Goal: Obtain resource: Download file/media

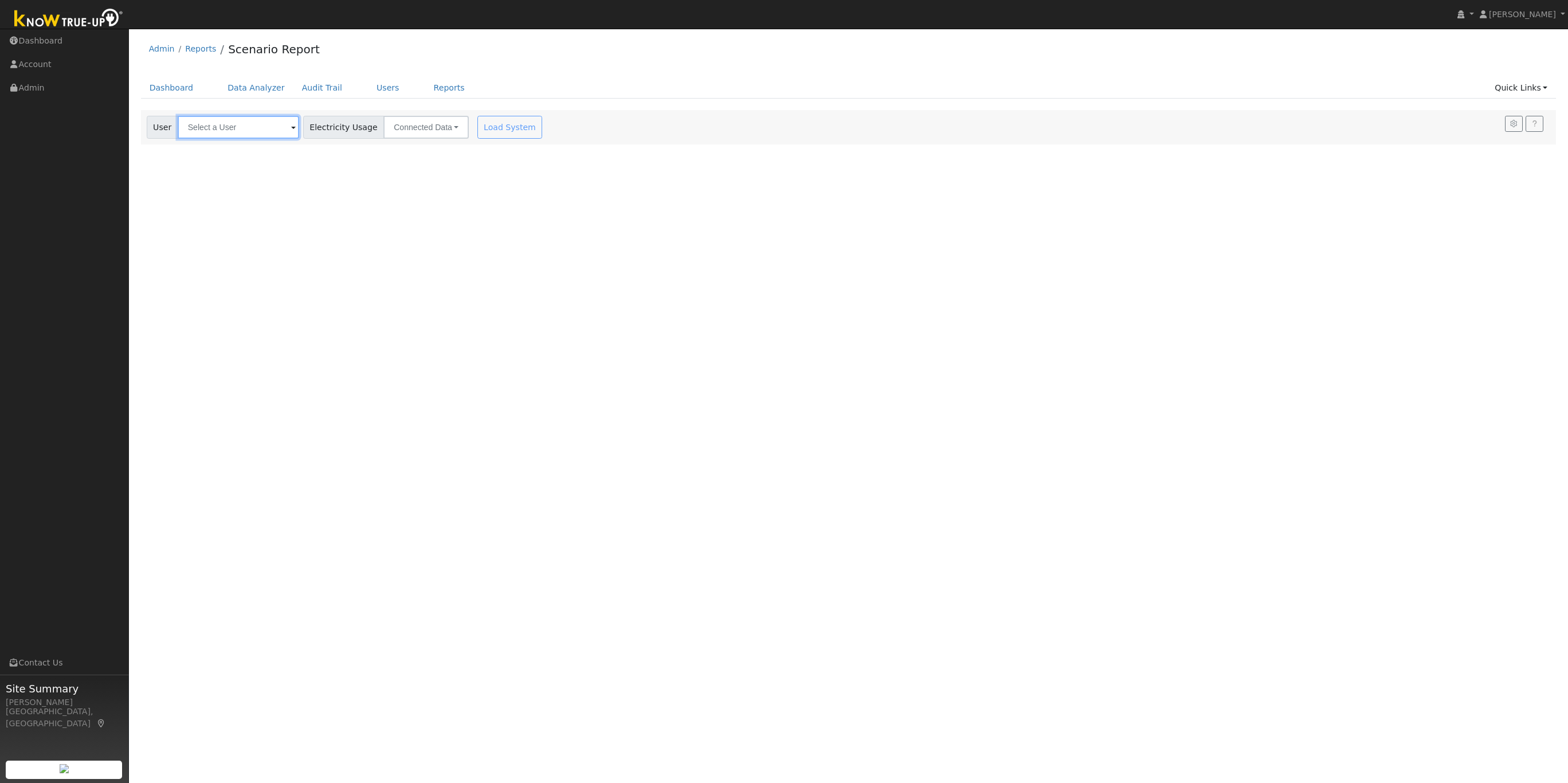
click at [239, 132] on input "text" at bounding box center [239, 127] width 122 height 23
type input "Leslie Harvey"
drag, startPoint x: 236, startPoint y: 127, endPoint x: 162, endPoint y: 124, distance: 74.1
click at [162, 124] on div "User Leslie Harvey Results History "Leslie Harvey" not found Create new user "L…" at bounding box center [223, 127] width 152 height 23
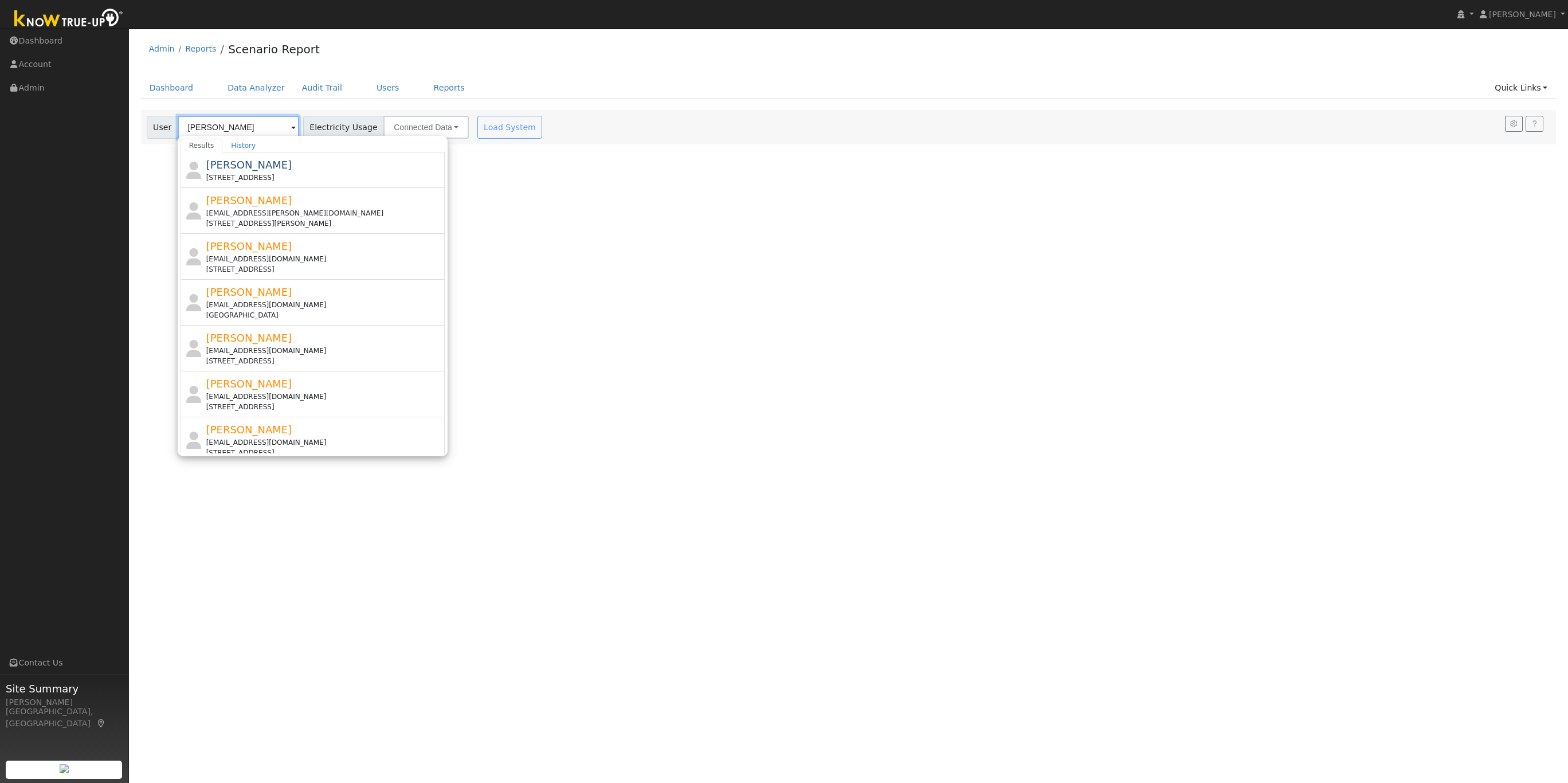
type input "harvey"
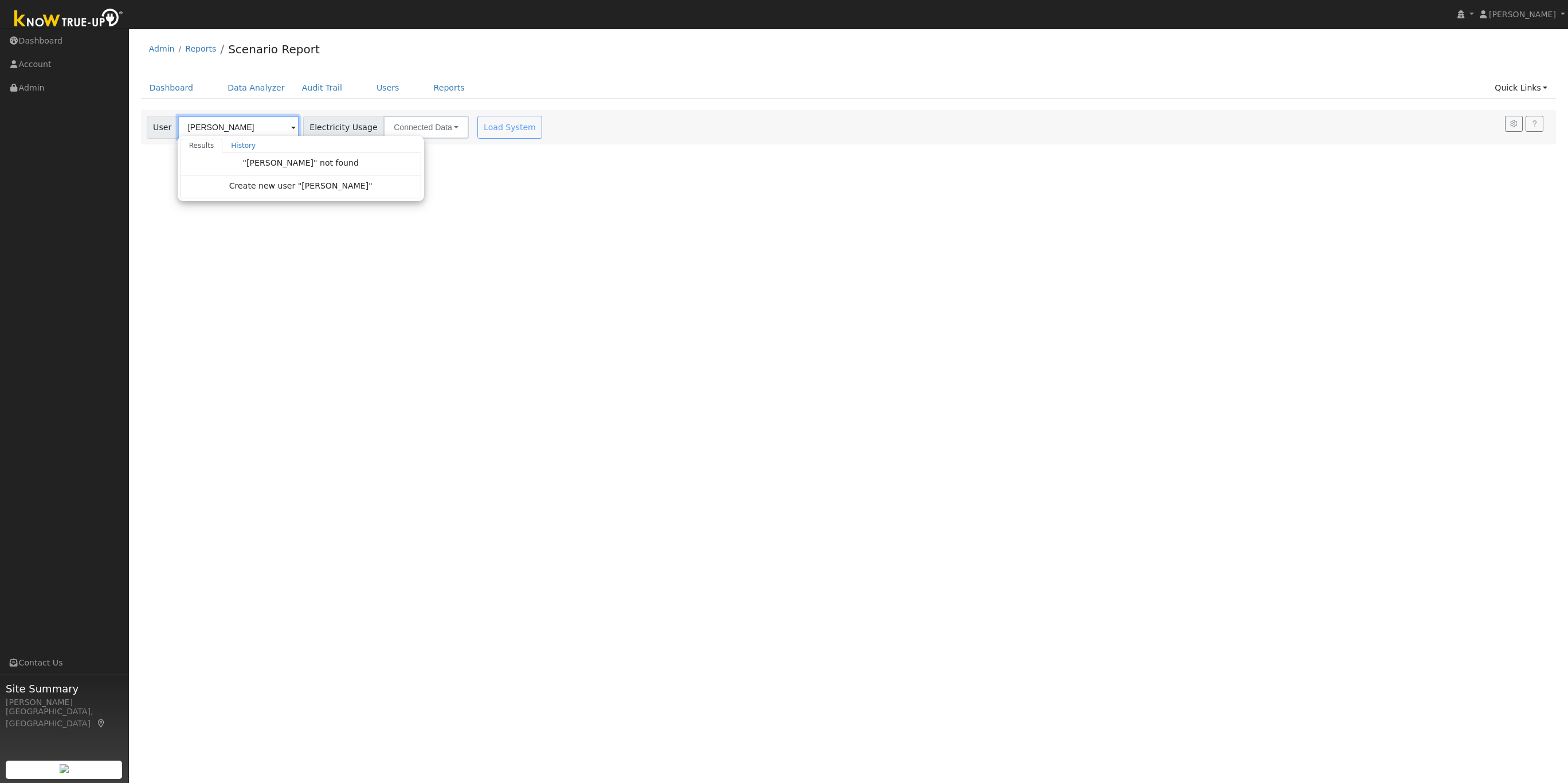
drag, startPoint x: 227, startPoint y: 129, endPoint x: 152, endPoint y: 127, distance: 75.0
click at [152, 127] on div "User harvey Results History "harvey" not found Create new user "harvey" Enter t…" at bounding box center [223, 127] width 152 height 23
click at [219, 133] on input "text" at bounding box center [239, 127] width 122 height 23
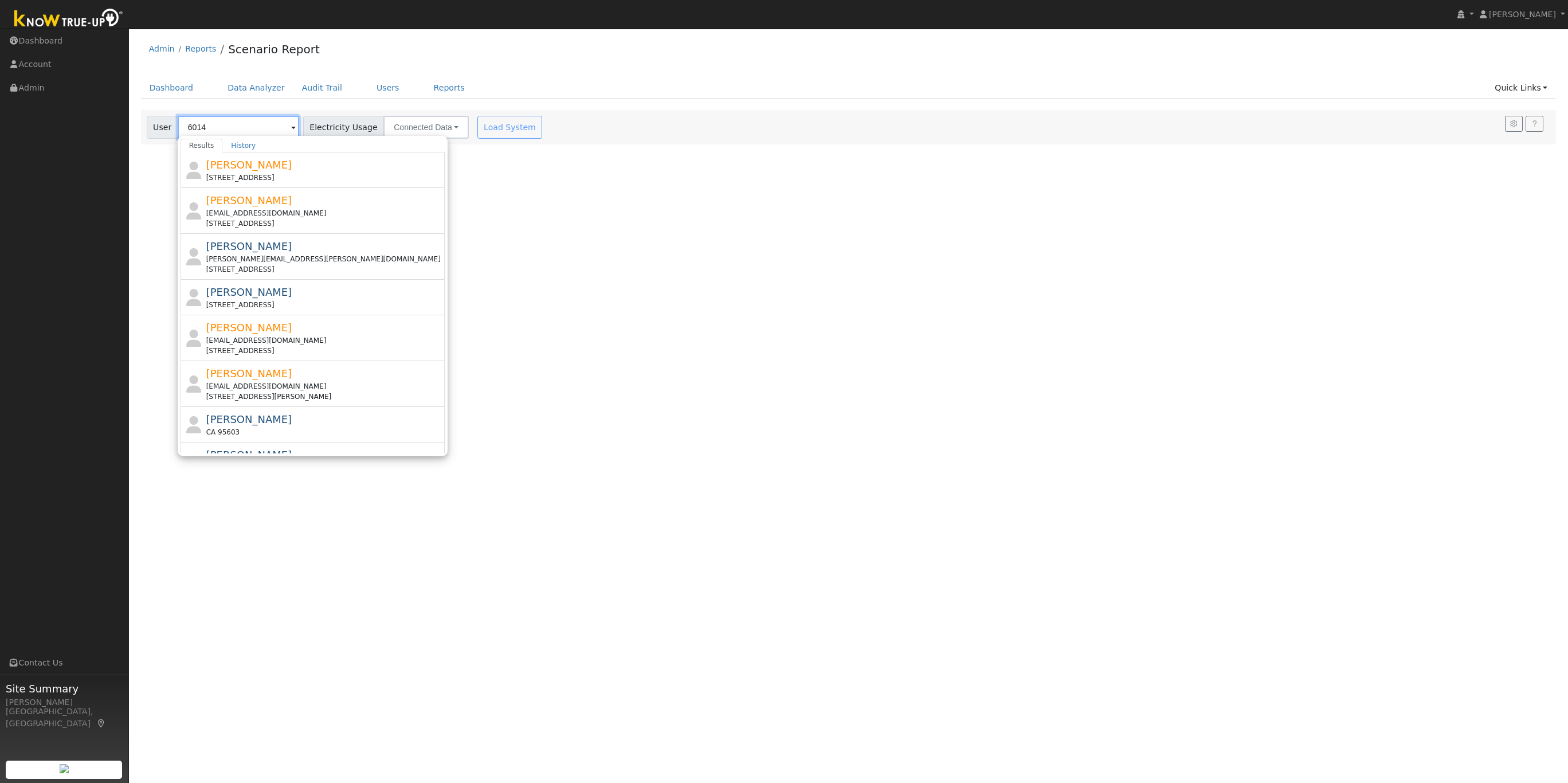
type input "6014"
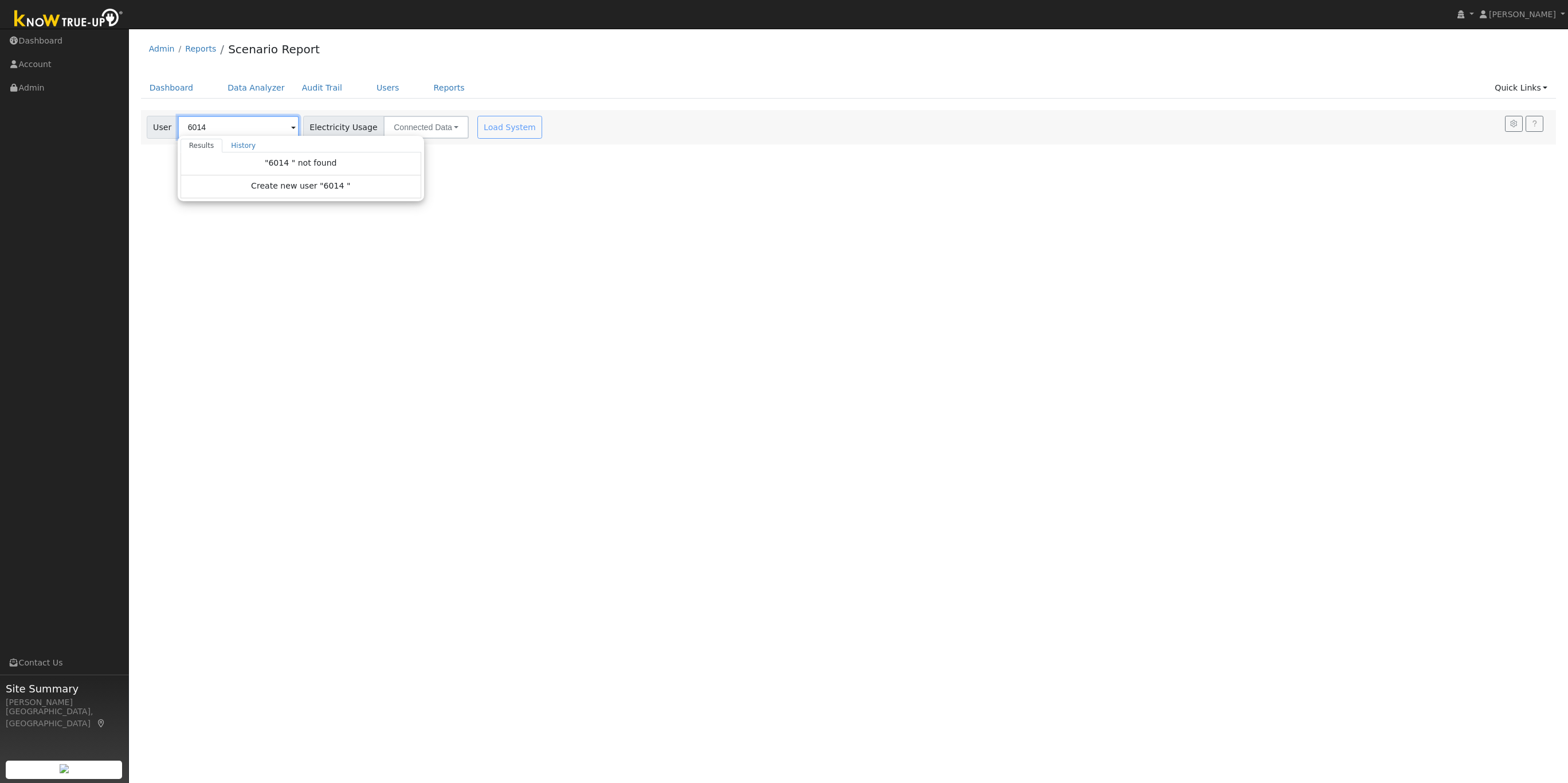
drag, startPoint x: 213, startPoint y: 122, endPoint x: 135, endPoint y: 125, distance: 78.1
click at [135, 125] on div "Settings My Defaults Temporary My Defaults Company Defaults System Defaults Off…" at bounding box center [848, 127] width 1427 height 34
click at [220, 170] on span "[PERSON_NAME]" at bounding box center [248, 165] width 86 height 12
type input "[PERSON_NAME]"
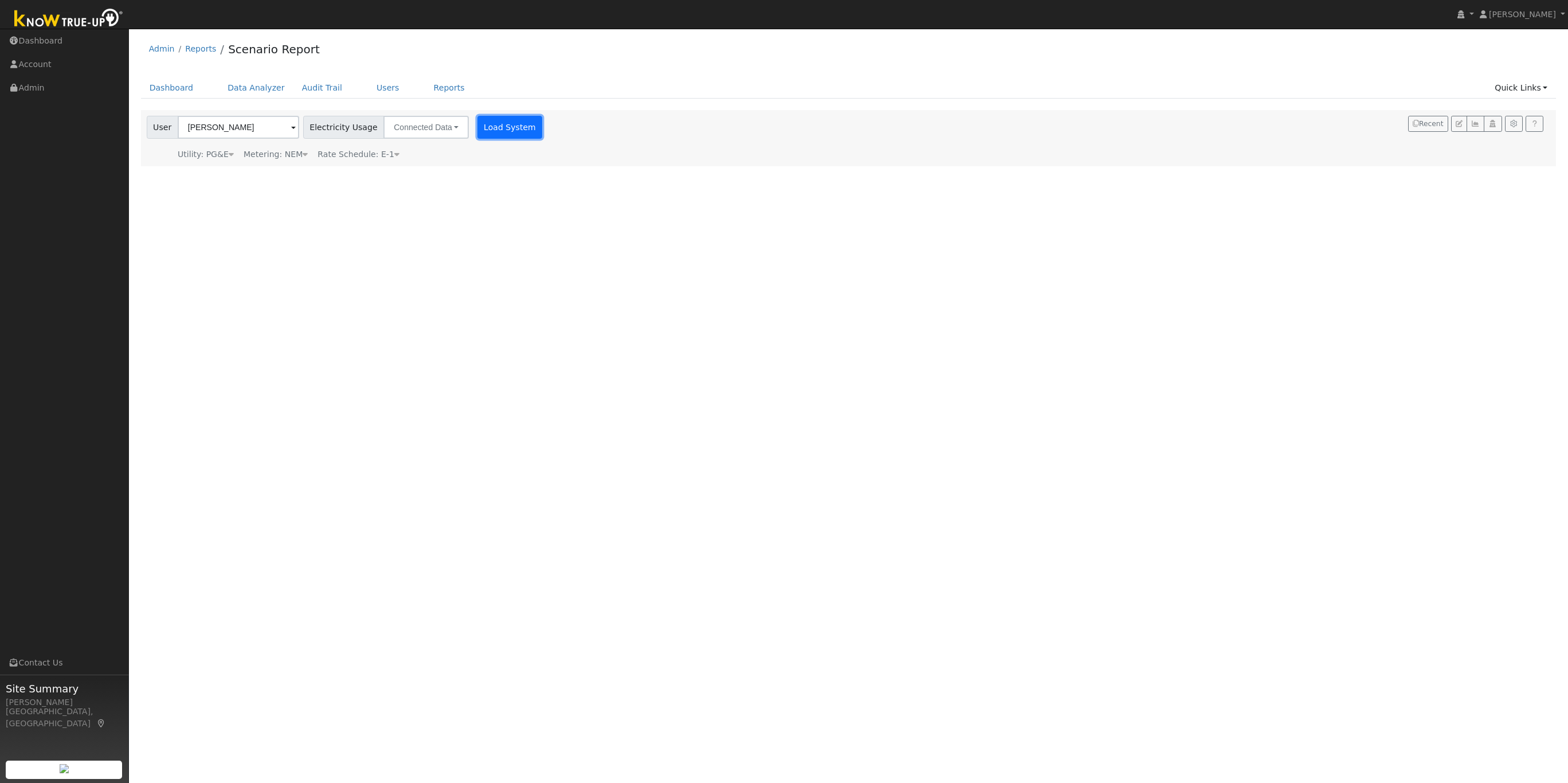
click at [500, 135] on button "Load System" at bounding box center [509, 127] width 65 height 23
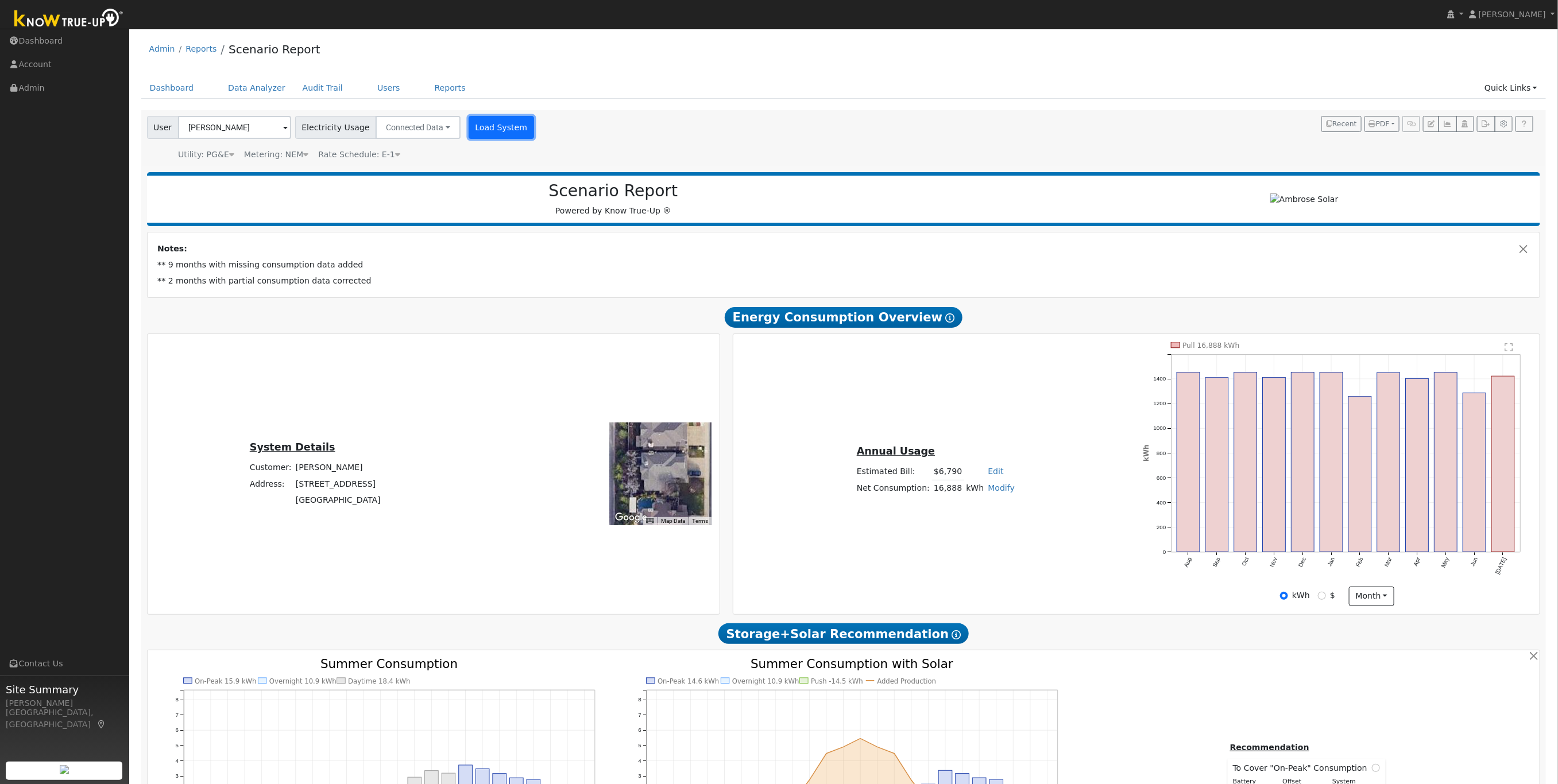
click at [471, 133] on button "Load System" at bounding box center [501, 127] width 65 height 23
click at [1486, 126] on icon "button" at bounding box center [1486, 124] width 9 height 7
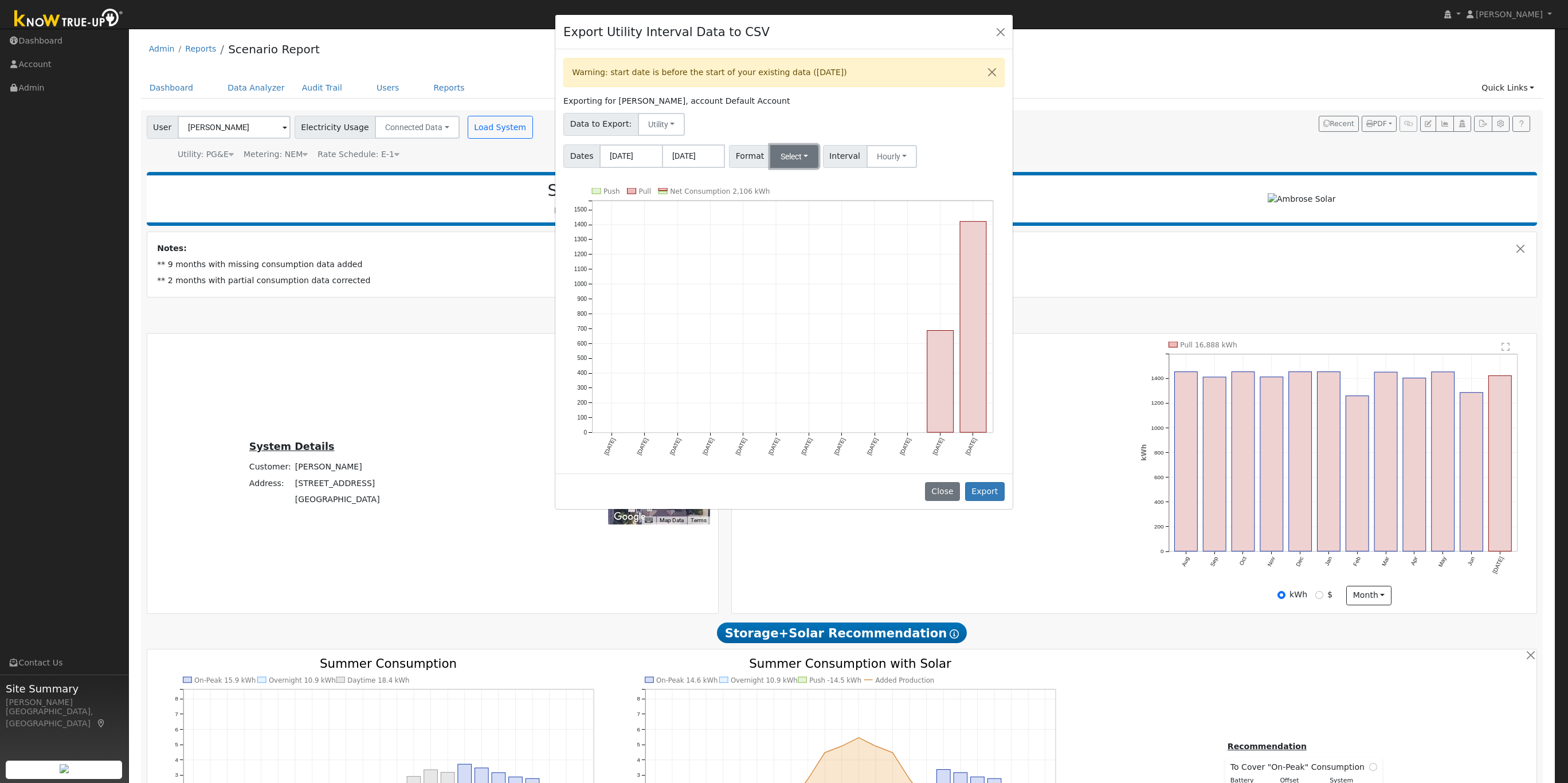
click at [791, 159] on button "Select" at bounding box center [794, 156] width 49 height 23
click at [795, 200] on link "PG&E" at bounding box center [809, 198] width 82 height 16
click at [799, 157] on button "PG&E" at bounding box center [794, 156] width 48 height 23
click at [796, 251] on link "Aurora" at bounding box center [809, 255] width 82 height 16
click at [897, 156] on button "Hourly" at bounding box center [895, 156] width 51 height 23
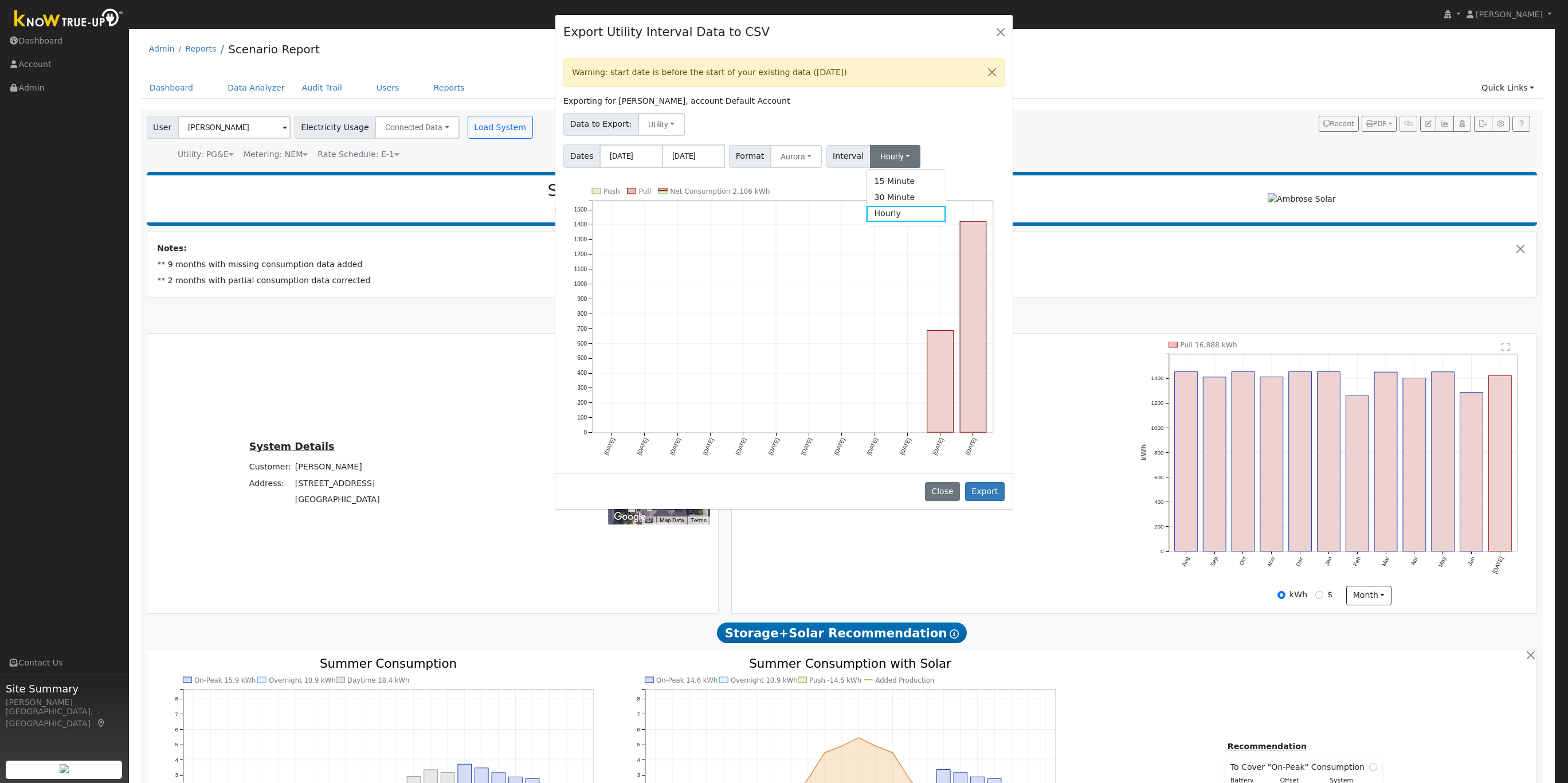
click at [926, 150] on div "Dates 08/01/2024 07/31/2025 Format Aurora Generic PG&E SCE SDGE Aurora Energy T…" at bounding box center [785, 154] width 446 height 27
click at [985, 487] on button "Export" at bounding box center [985, 492] width 40 height 19
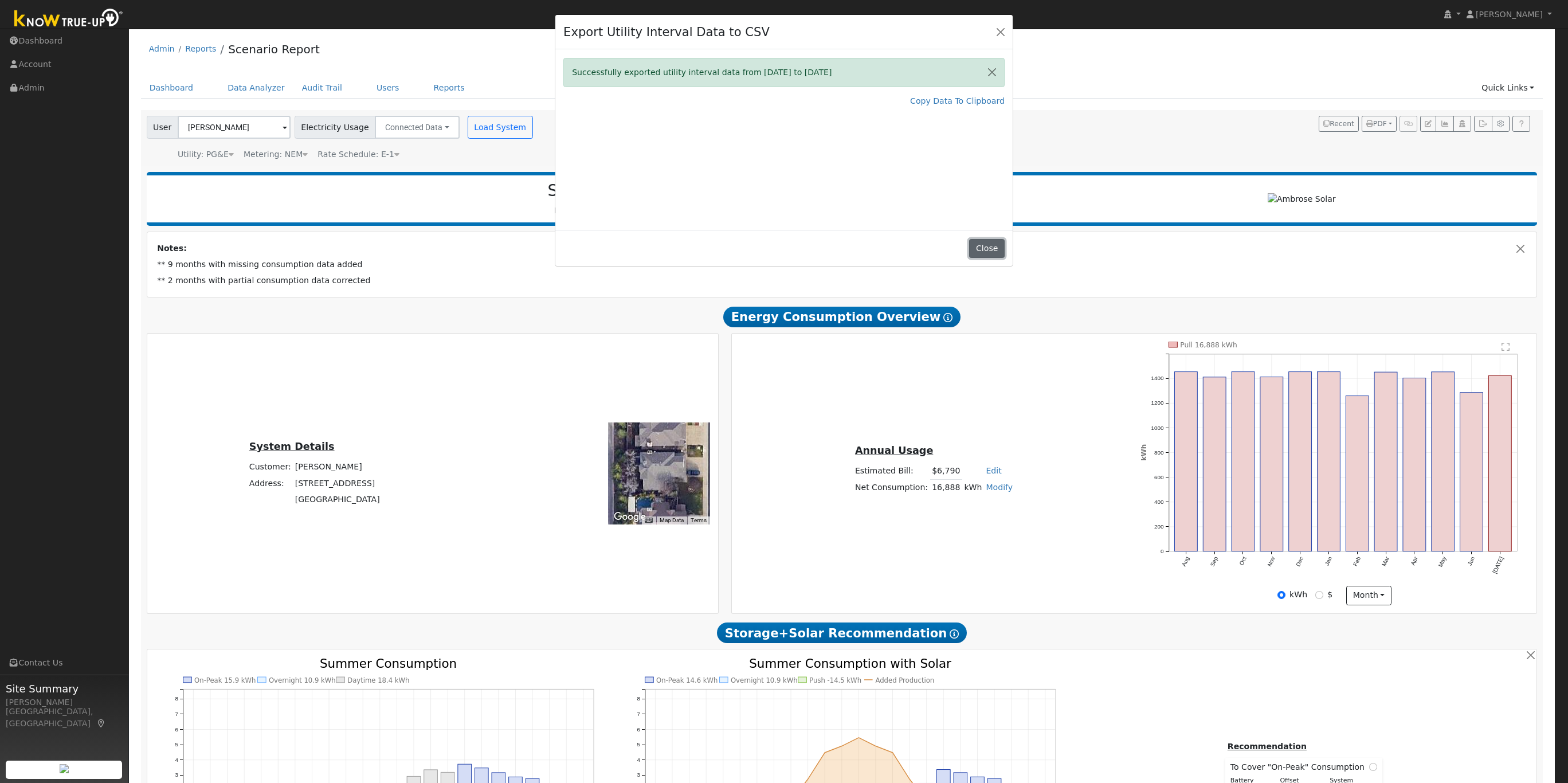
click at [996, 240] on button "Close" at bounding box center [986, 249] width 35 height 19
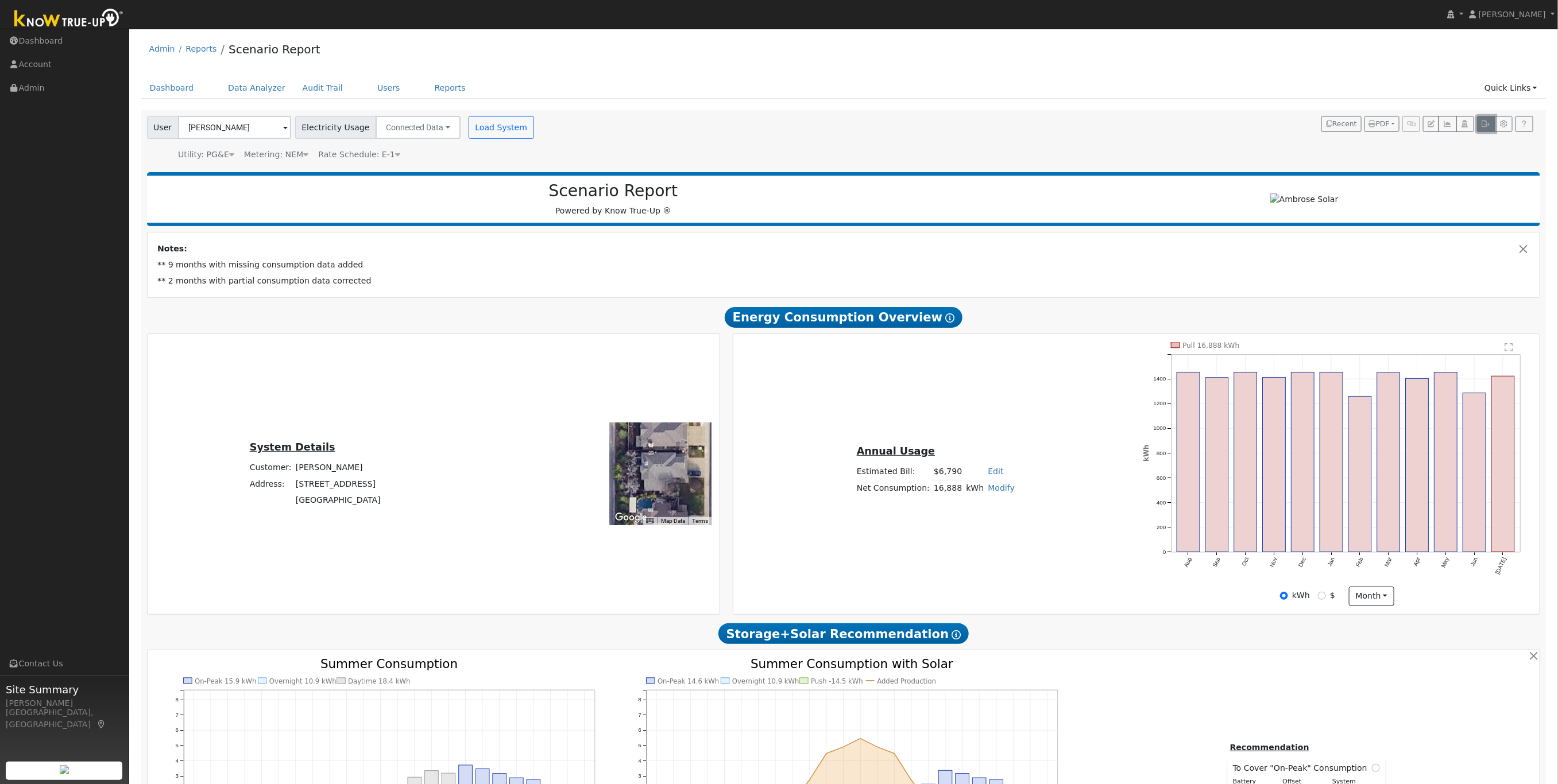
click at [1482, 124] on icon "button" at bounding box center [1486, 124] width 9 height 7
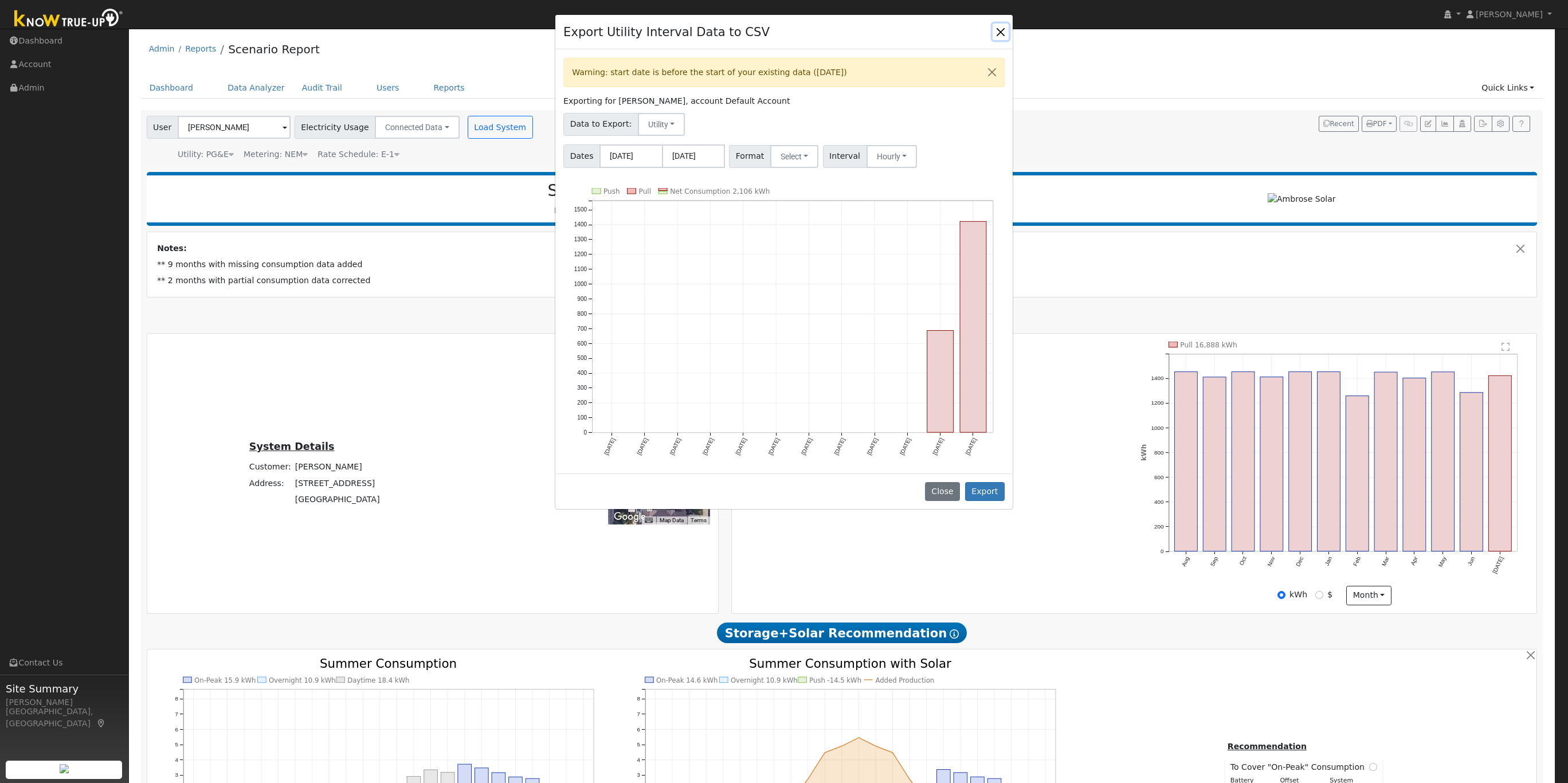
click at [1003, 31] on button "Close" at bounding box center [1001, 32] width 16 height 16
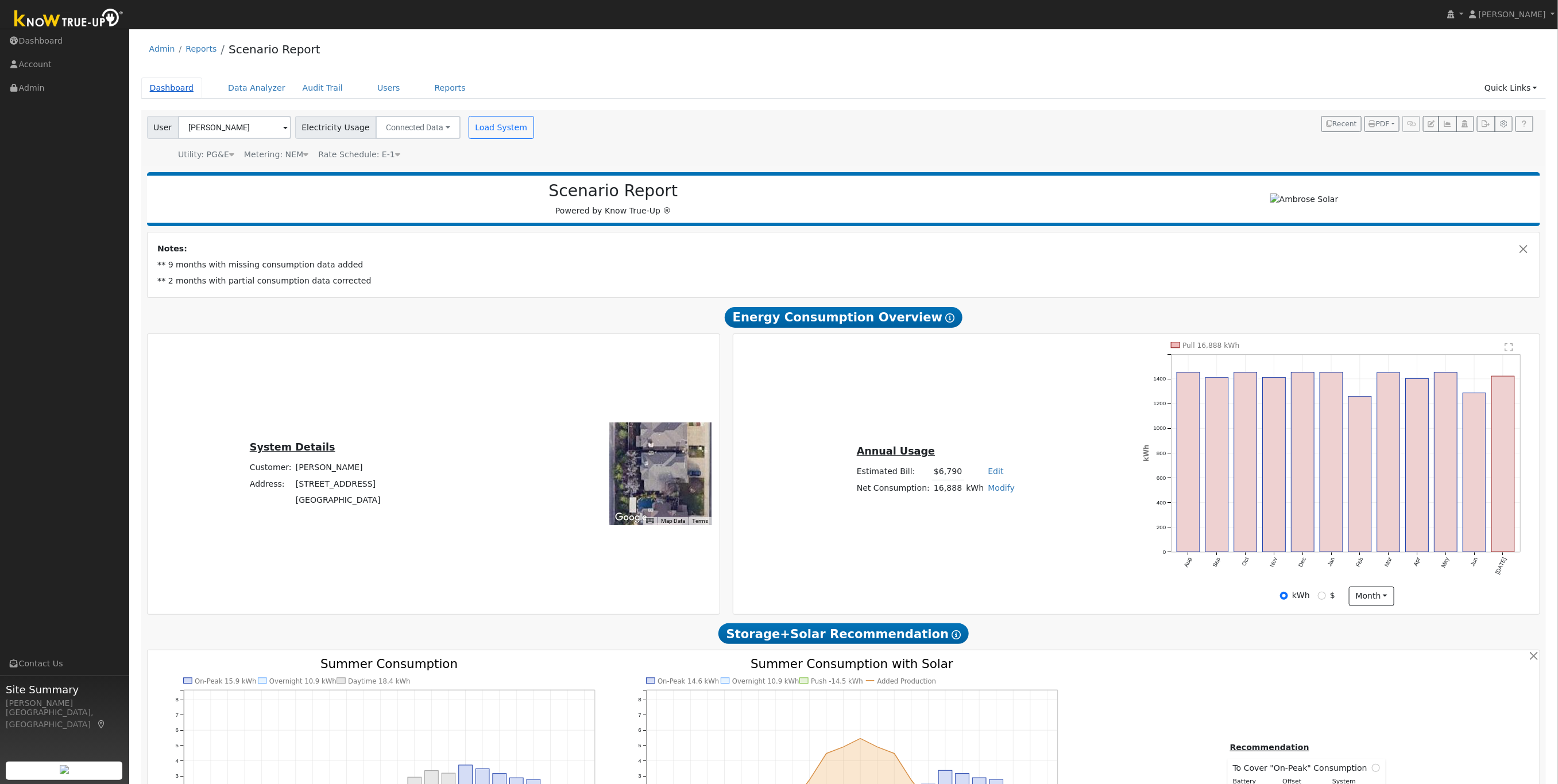
click at [168, 86] on link "Dashboard" at bounding box center [172, 88] width 62 height 21
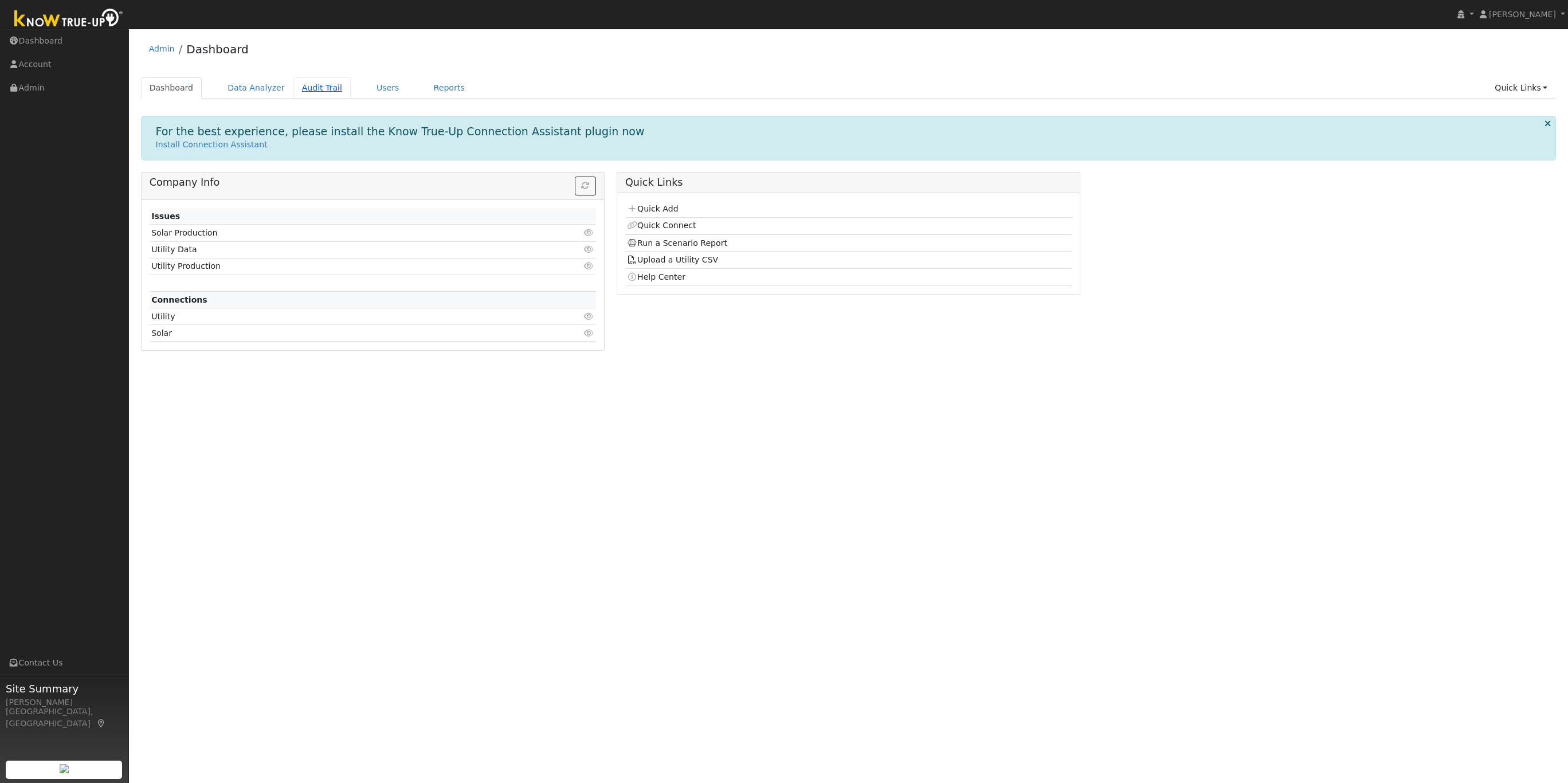
click at [299, 92] on link "Audit Trail" at bounding box center [322, 88] width 57 height 21
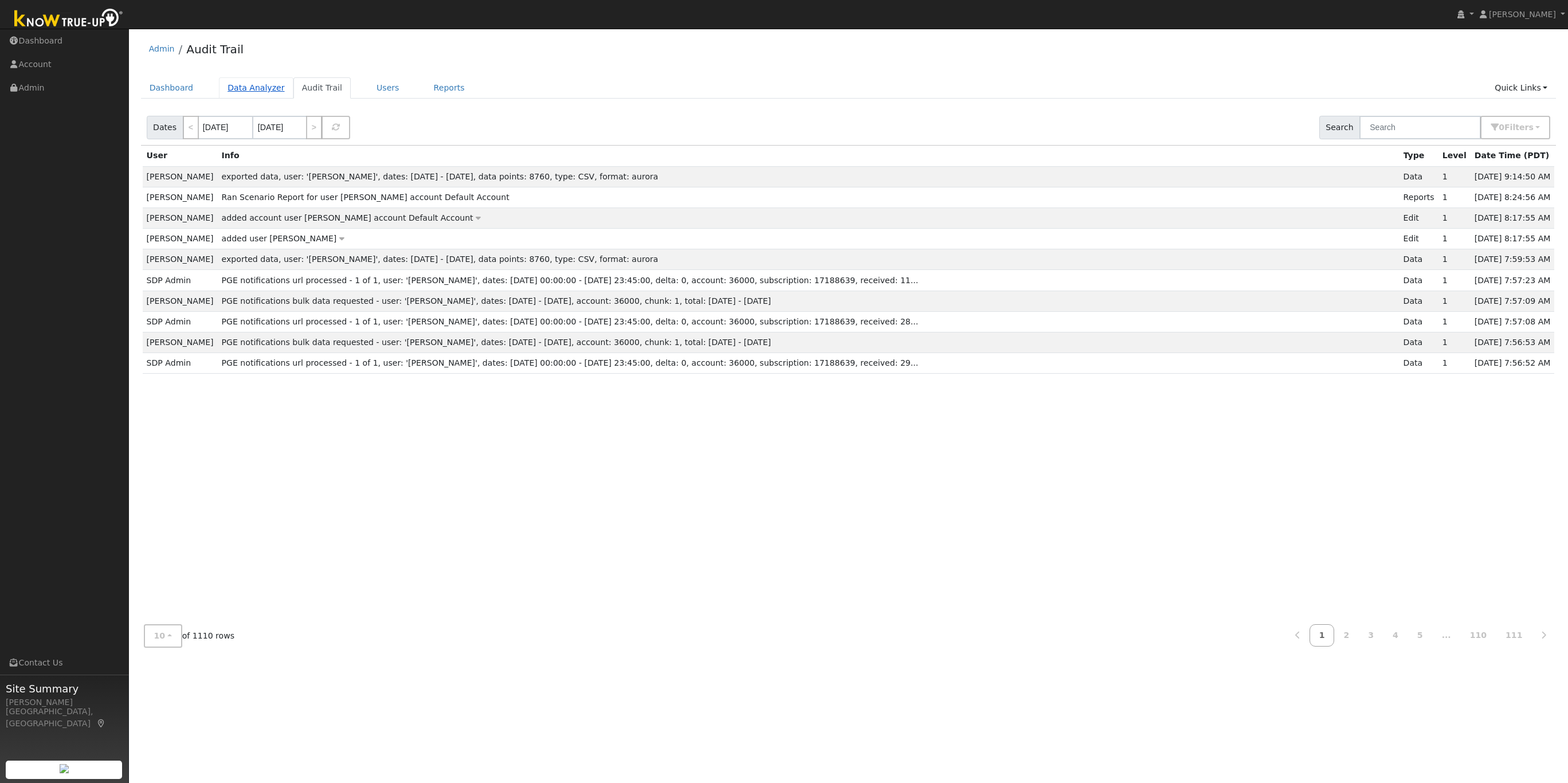
click at [262, 88] on link "Data Analyzer" at bounding box center [256, 88] width 74 height 21
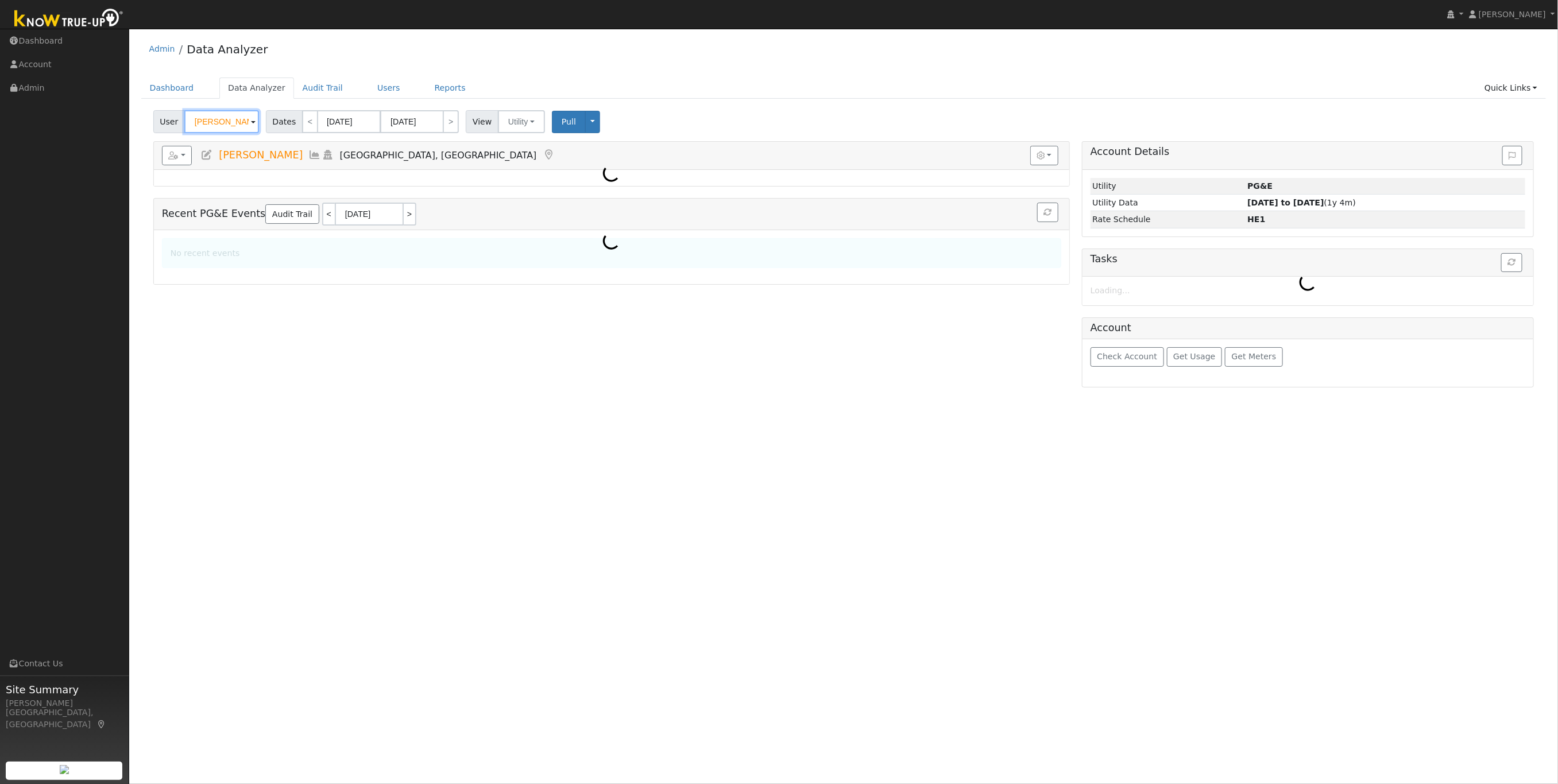
click at [199, 124] on input "Bryant Bradanini" at bounding box center [221, 122] width 74 height 23
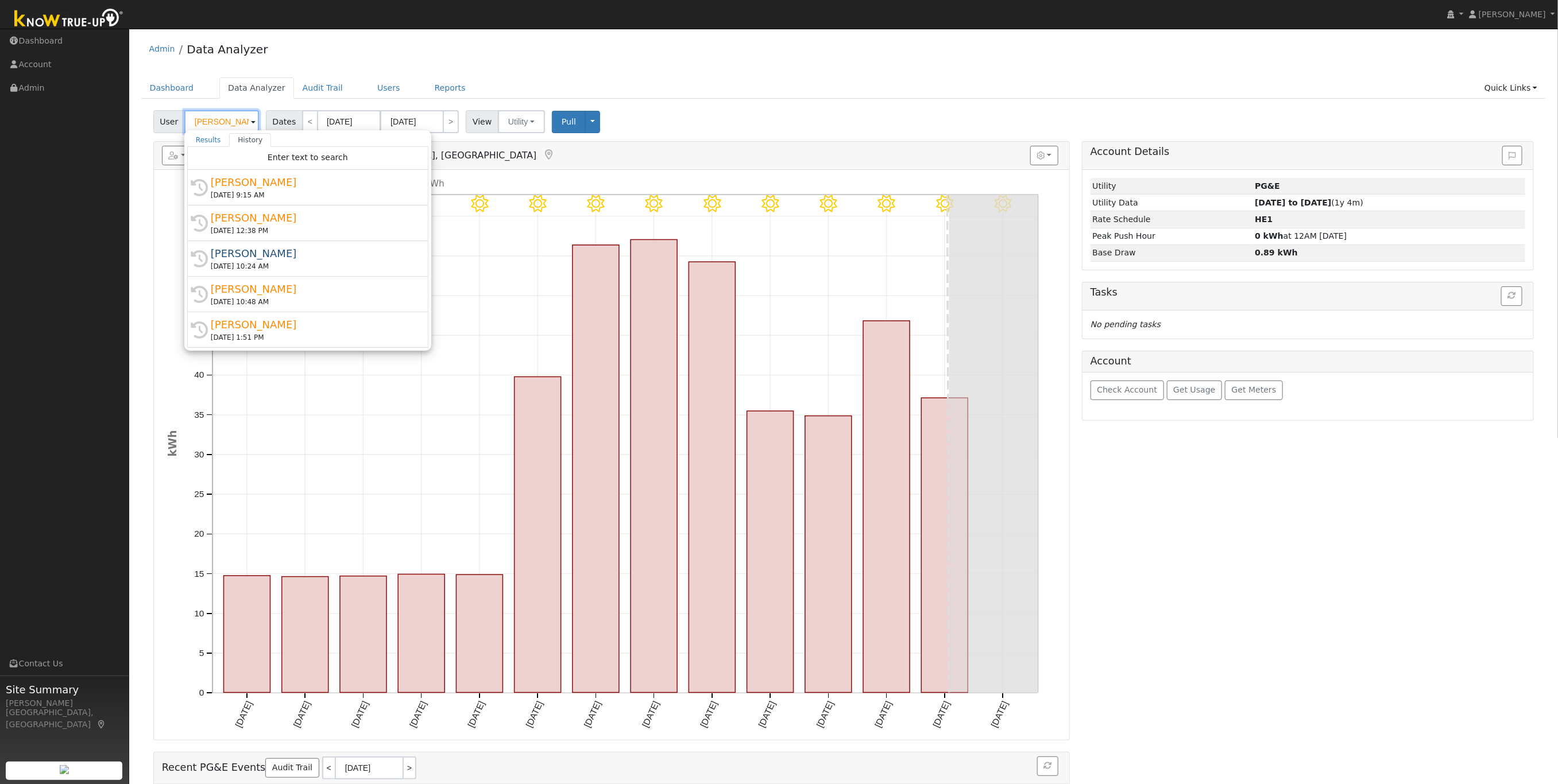
click at [201, 124] on input "Bryant Bradanini" at bounding box center [221, 122] width 74 height 23
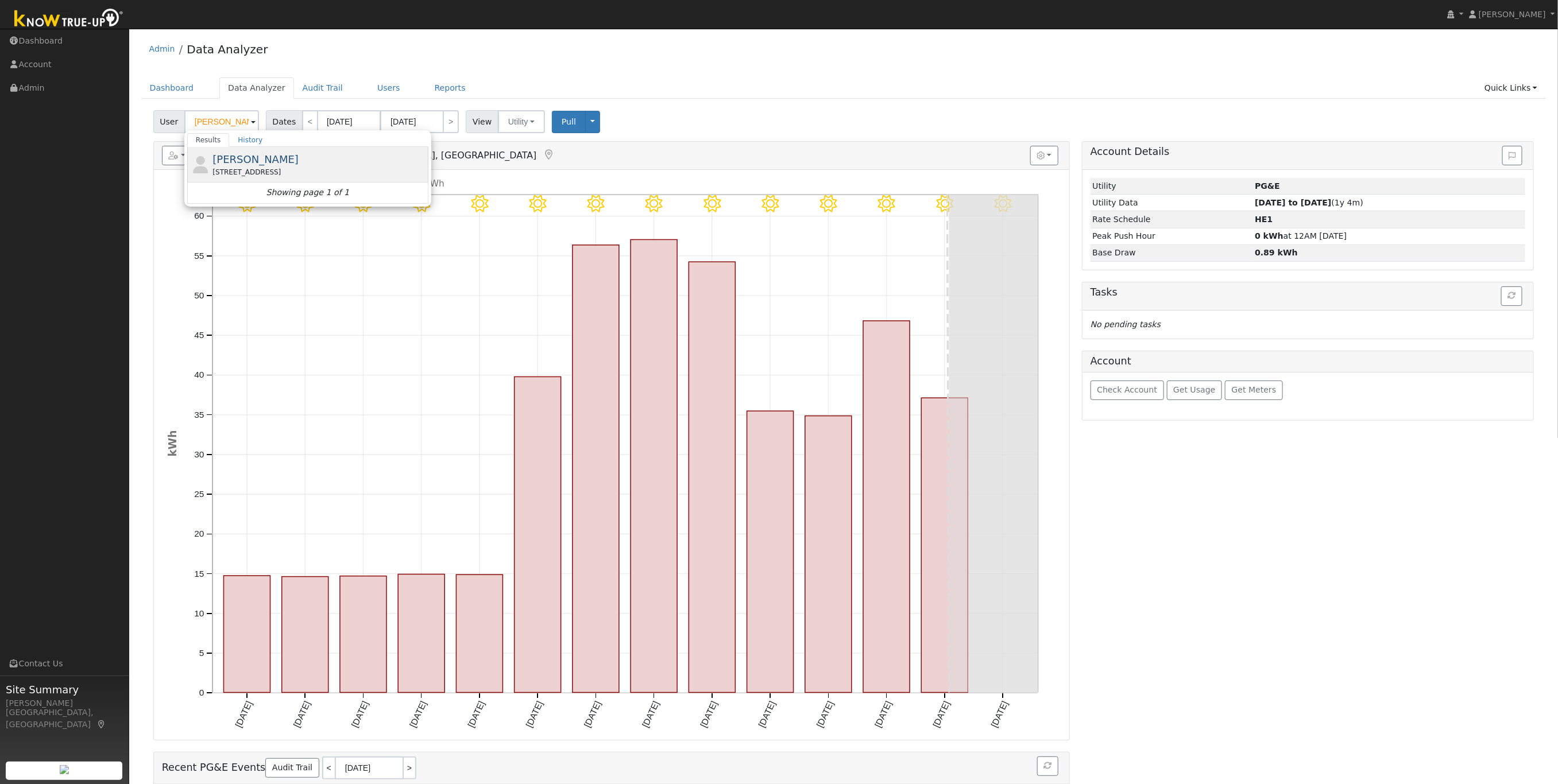
click at [240, 171] on div "[STREET_ADDRESS]" at bounding box center [318, 172] width 213 height 10
type input "[PERSON_NAME]"
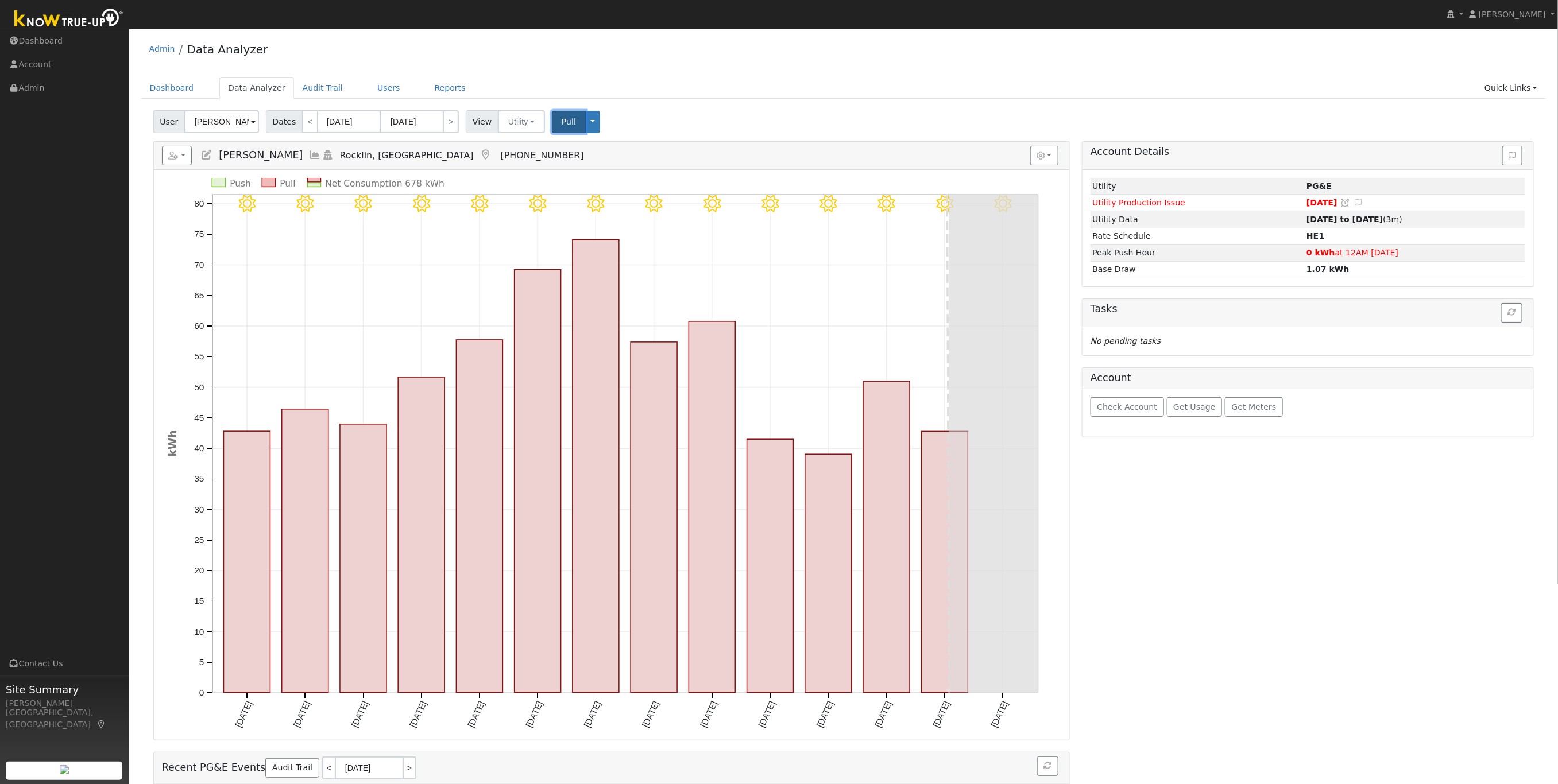
click at [552, 127] on button "Pull" at bounding box center [569, 122] width 34 height 23
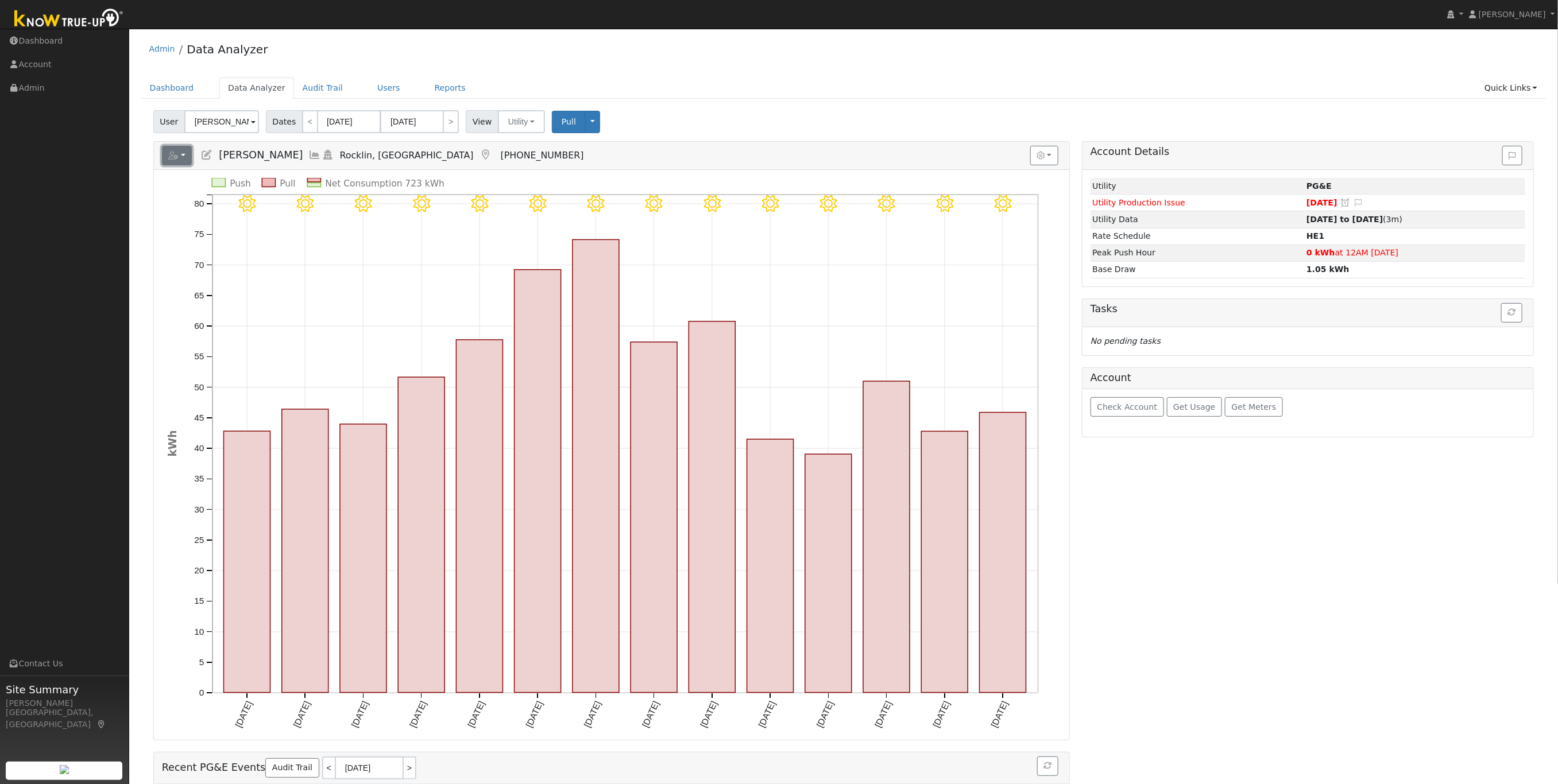
click at [184, 160] on button "button" at bounding box center [178, 155] width 31 height 20
click at [207, 200] on link "Interval Data" at bounding box center [207, 194] width 90 height 14
click at [178, 155] on icon "button" at bounding box center [173, 155] width 10 height 8
click at [270, 212] on link "Export to CSV" at bounding box center [302, 208] width 84 height 14
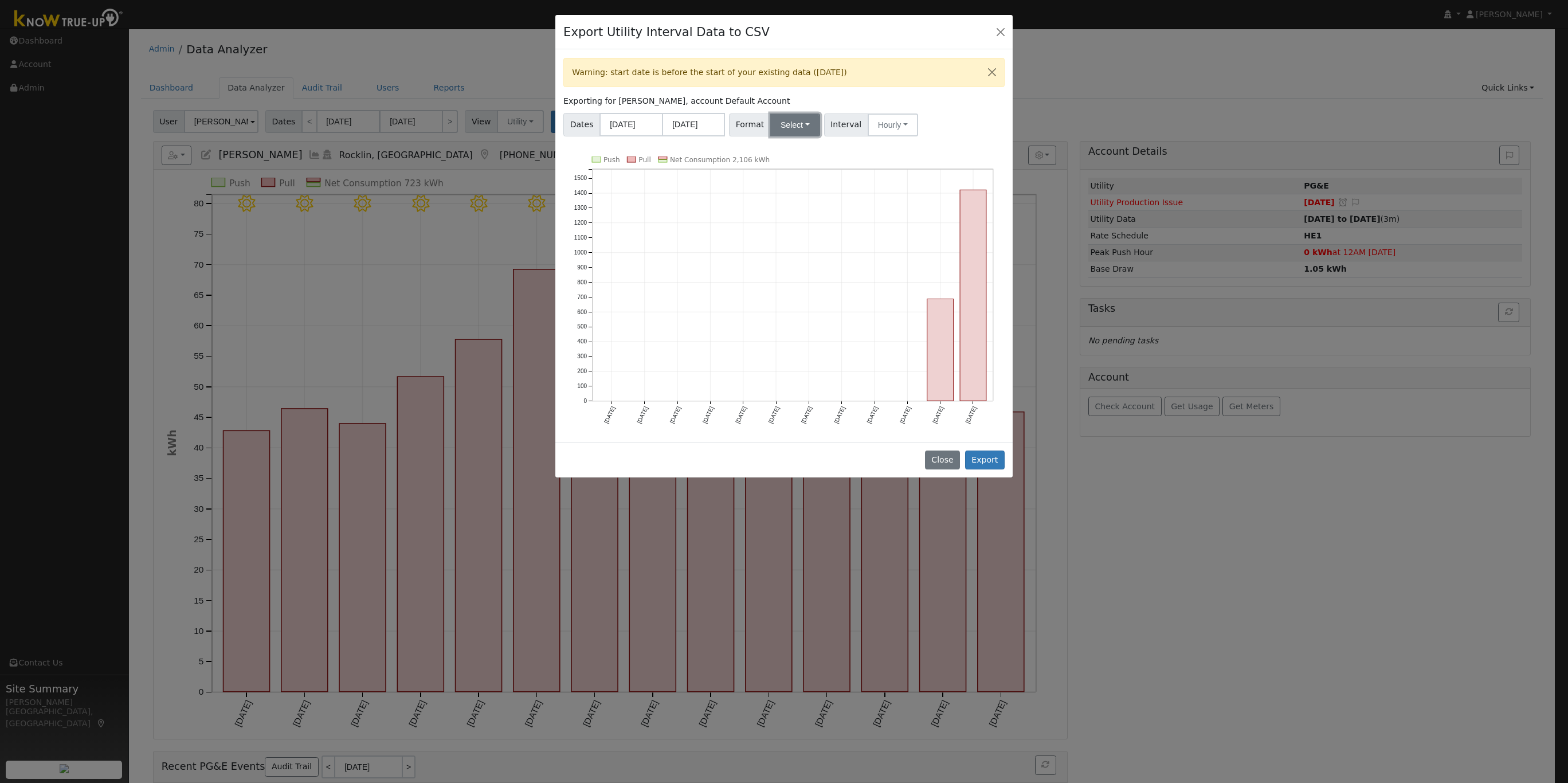
click at [803, 127] on button "Select" at bounding box center [795, 125] width 50 height 23
click at [786, 171] on link "PG&E" at bounding box center [809, 166] width 82 height 16
click at [985, 457] on button "Export" at bounding box center [985, 460] width 40 height 19
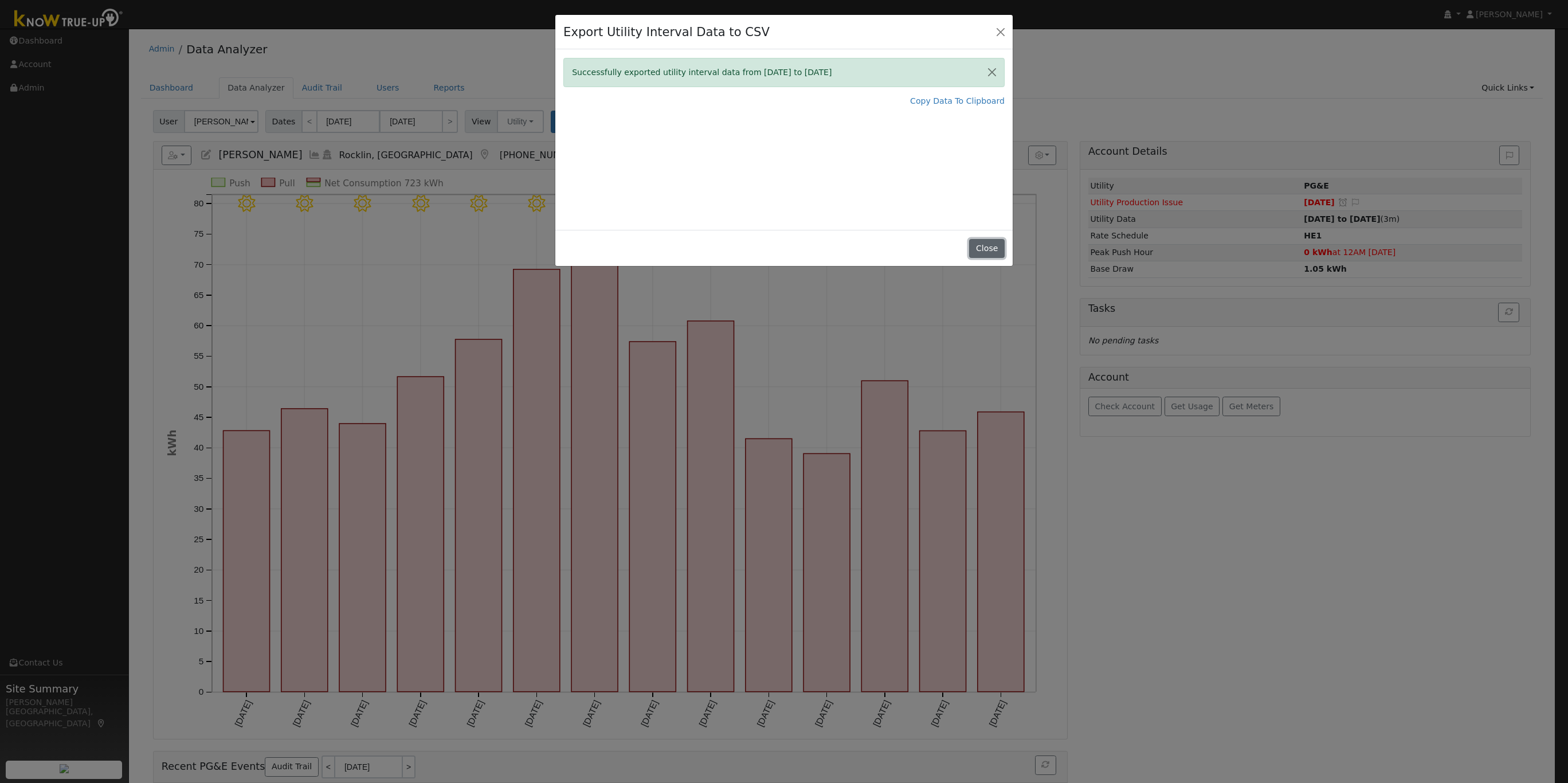
click at [987, 242] on button "Close" at bounding box center [986, 249] width 35 height 19
